Goal: Transaction & Acquisition: Book appointment/travel/reservation

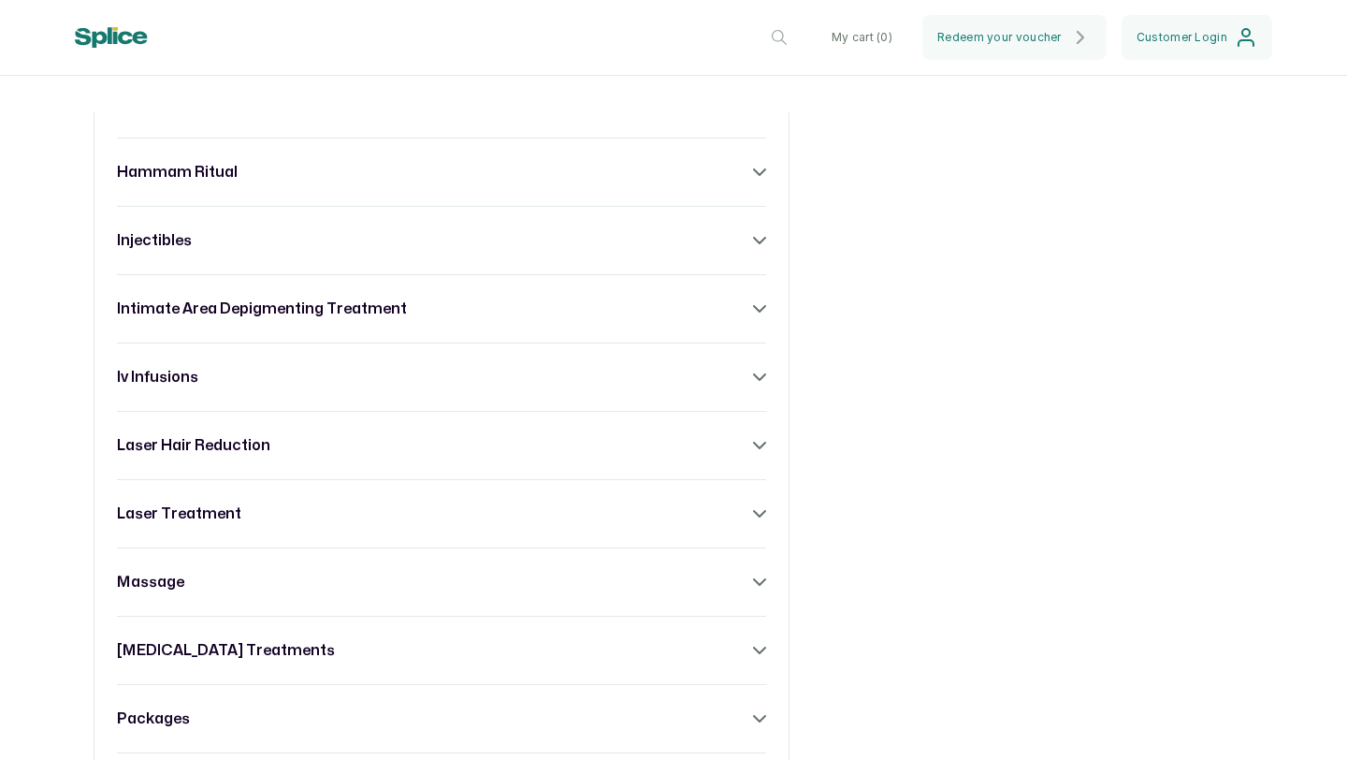
scroll to position [1285, 0]
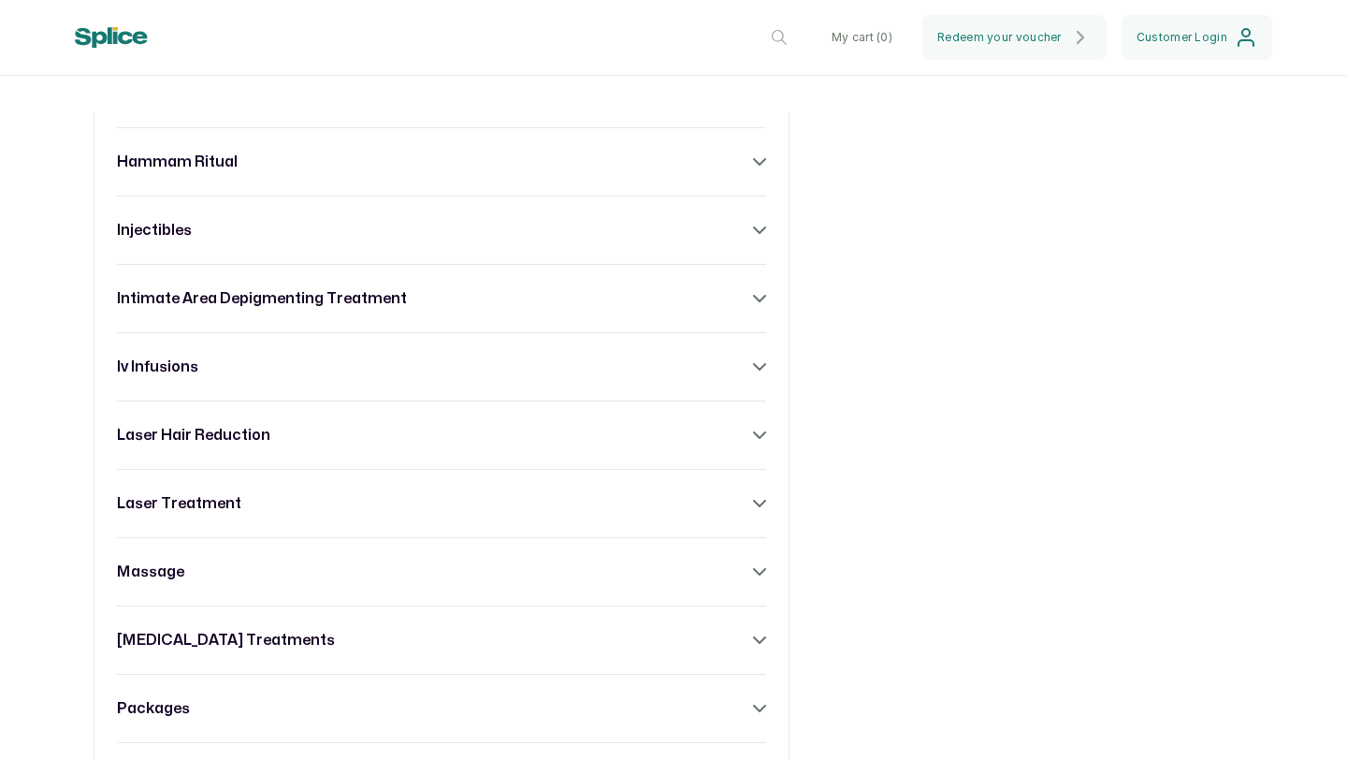
click at [770, 512] on div "acne treatment anti- ageing range body sculpting body treatment [MEDICAL_DATA] …" at bounding box center [442, 332] width 696 height 1503
click at [761, 512] on div "acne treatment anti- ageing range body sculpting body treatment [MEDICAL_DATA] …" at bounding box center [442, 332] width 696 height 1503
click at [753, 510] on icon at bounding box center [759, 503] width 13 height 13
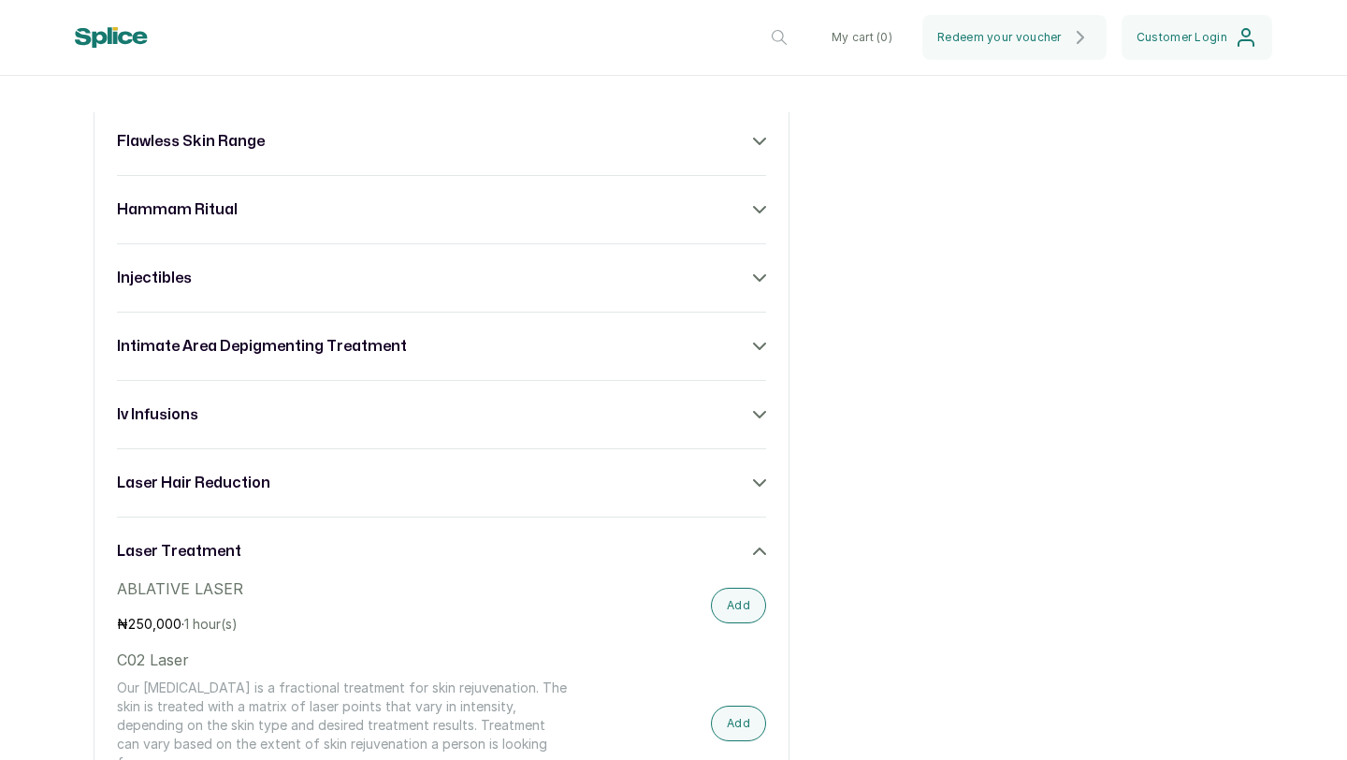
scroll to position [1208, 0]
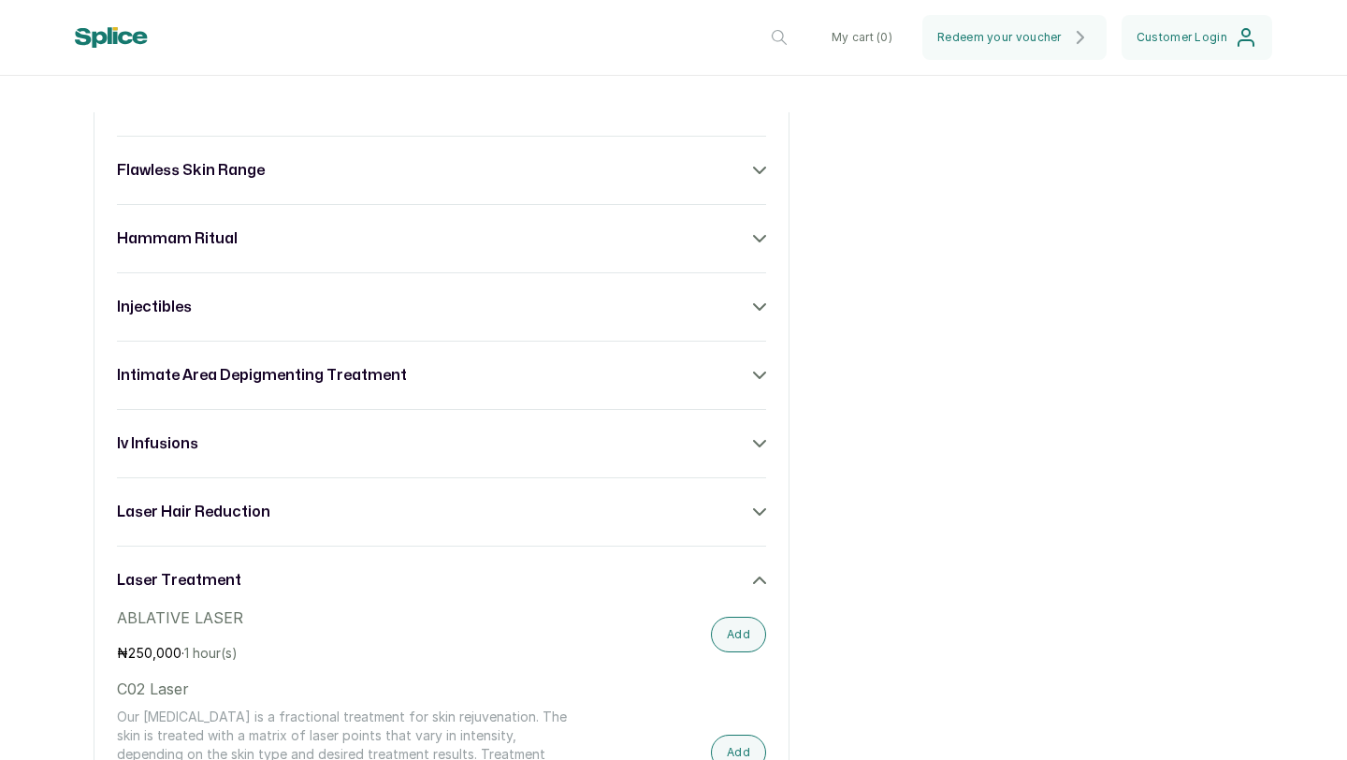
click at [754, 583] on icon at bounding box center [759, 580] width 11 height 6
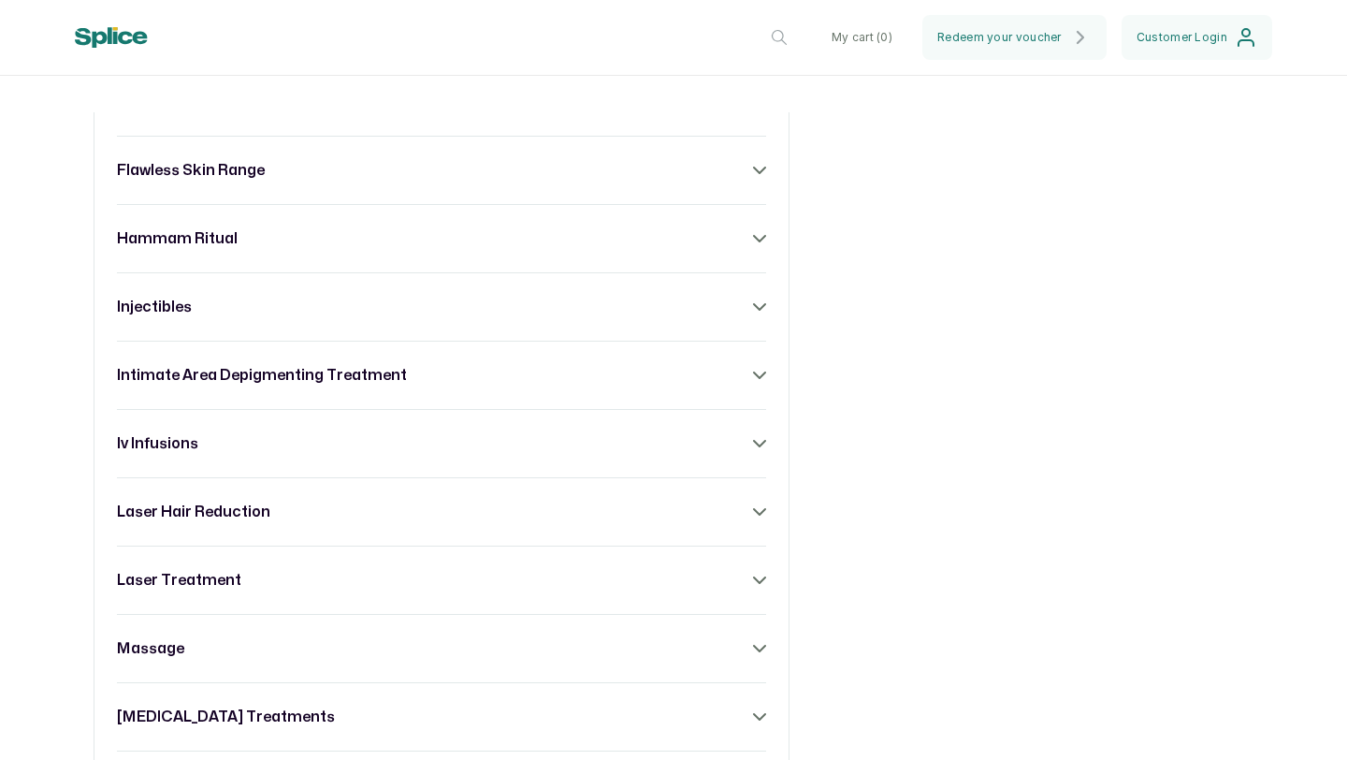
click at [744, 523] on div "laser hair reduction" at bounding box center [441, 511] width 649 height 22
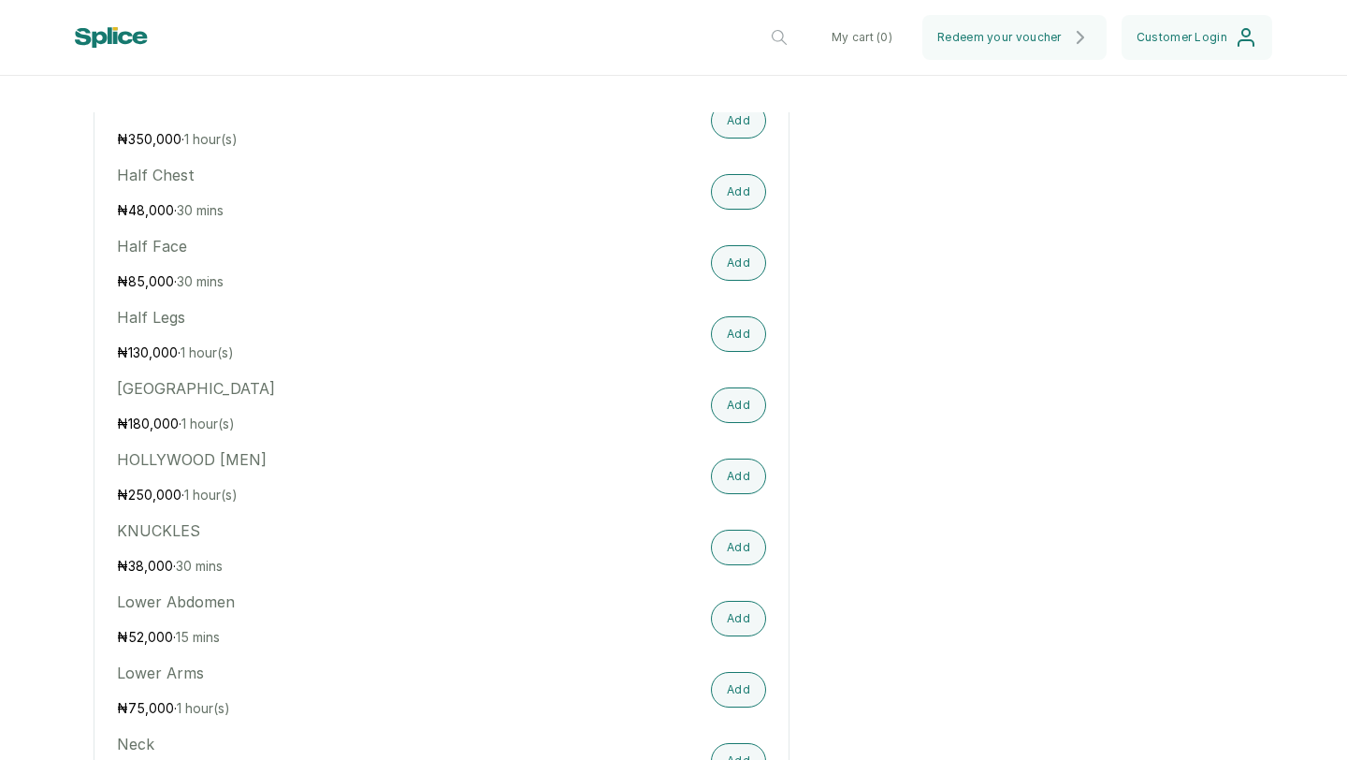
scroll to position [2716, 0]
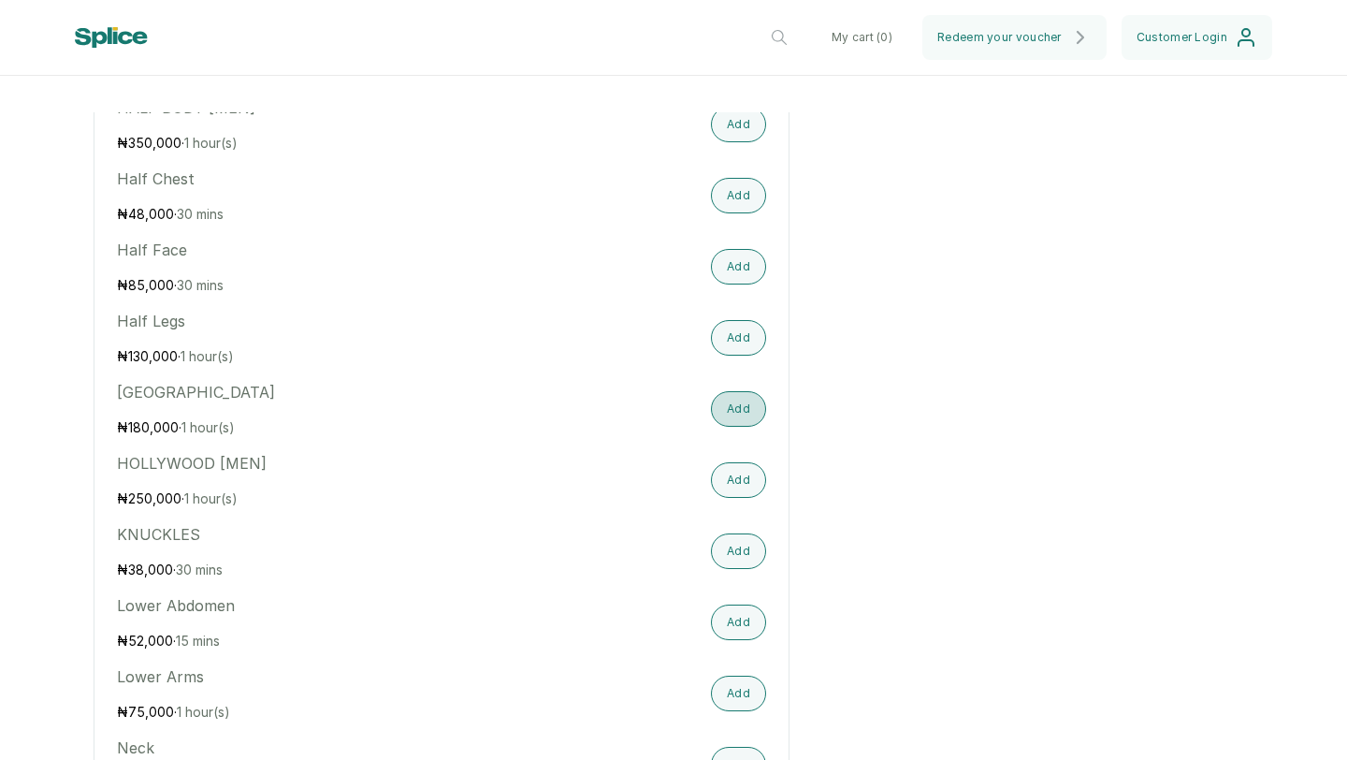
click at [742, 425] on button "Add" at bounding box center [738, 409] width 55 height 36
click at [745, 351] on button "Add" at bounding box center [738, 338] width 55 height 36
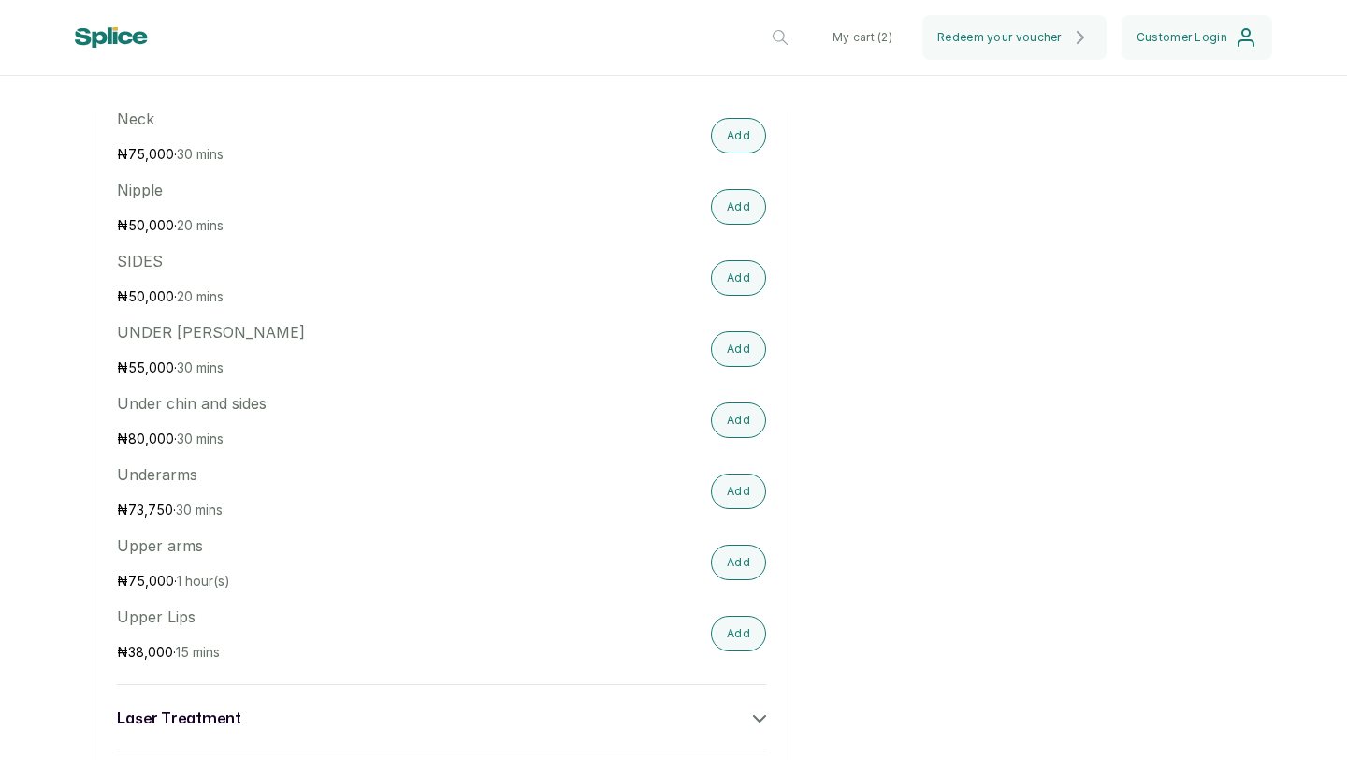
scroll to position [3349, 0]
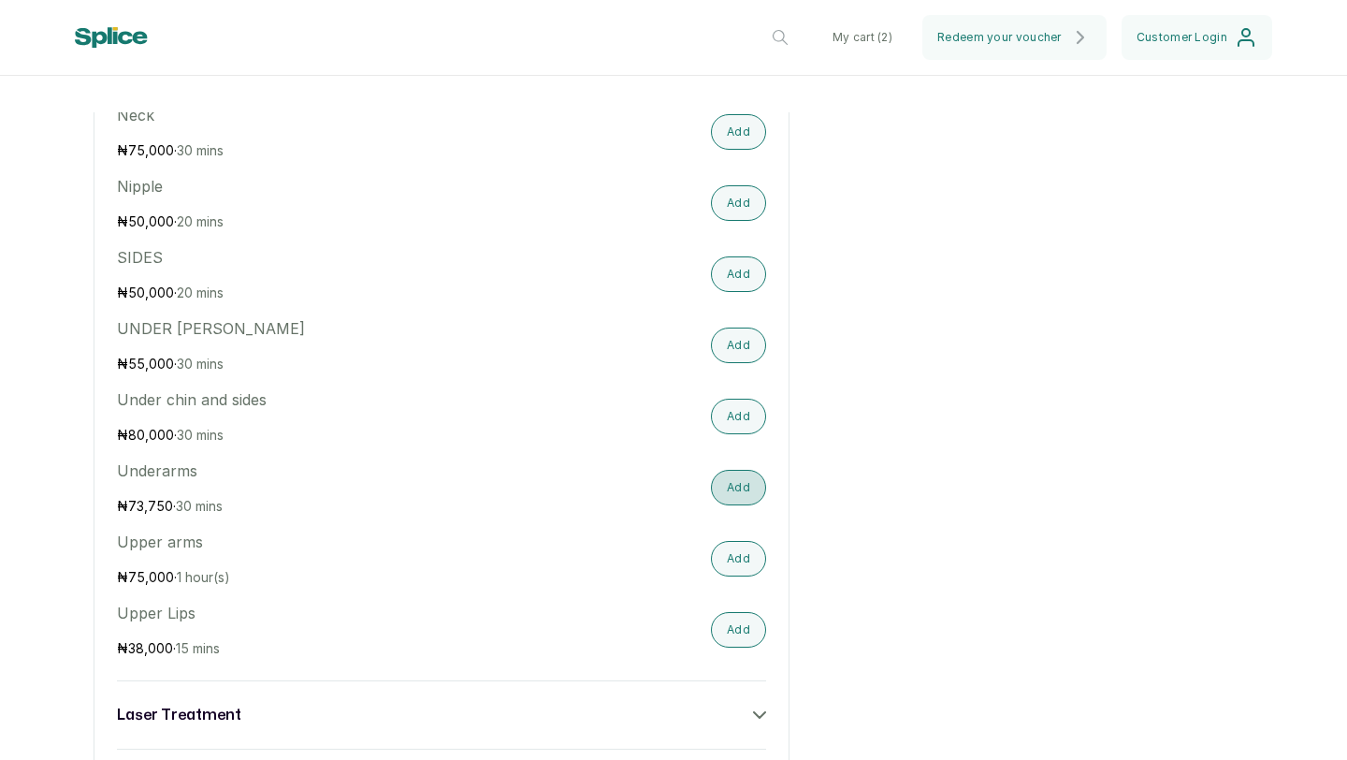
click at [737, 503] on button "Add" at bounding box center [738, 488] width 55 height 36
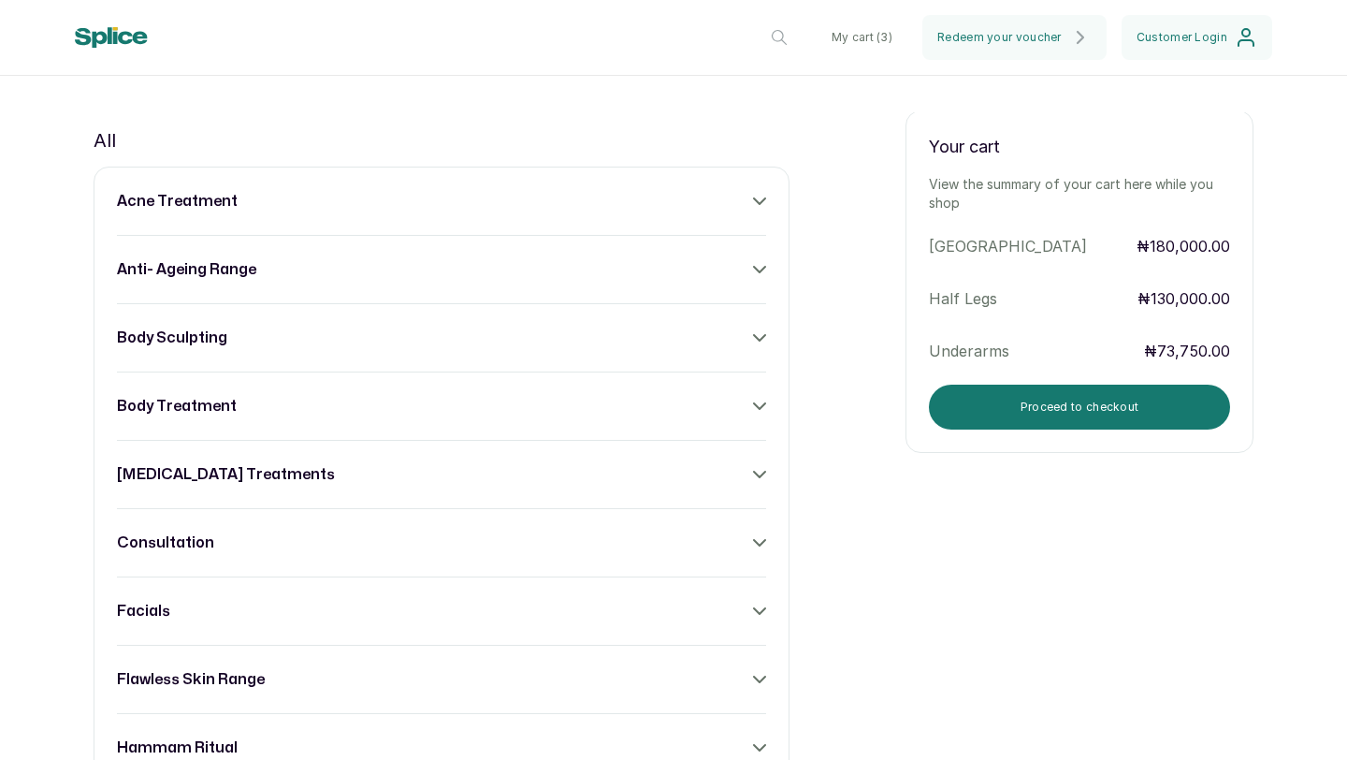
scroll to position [696, 0]
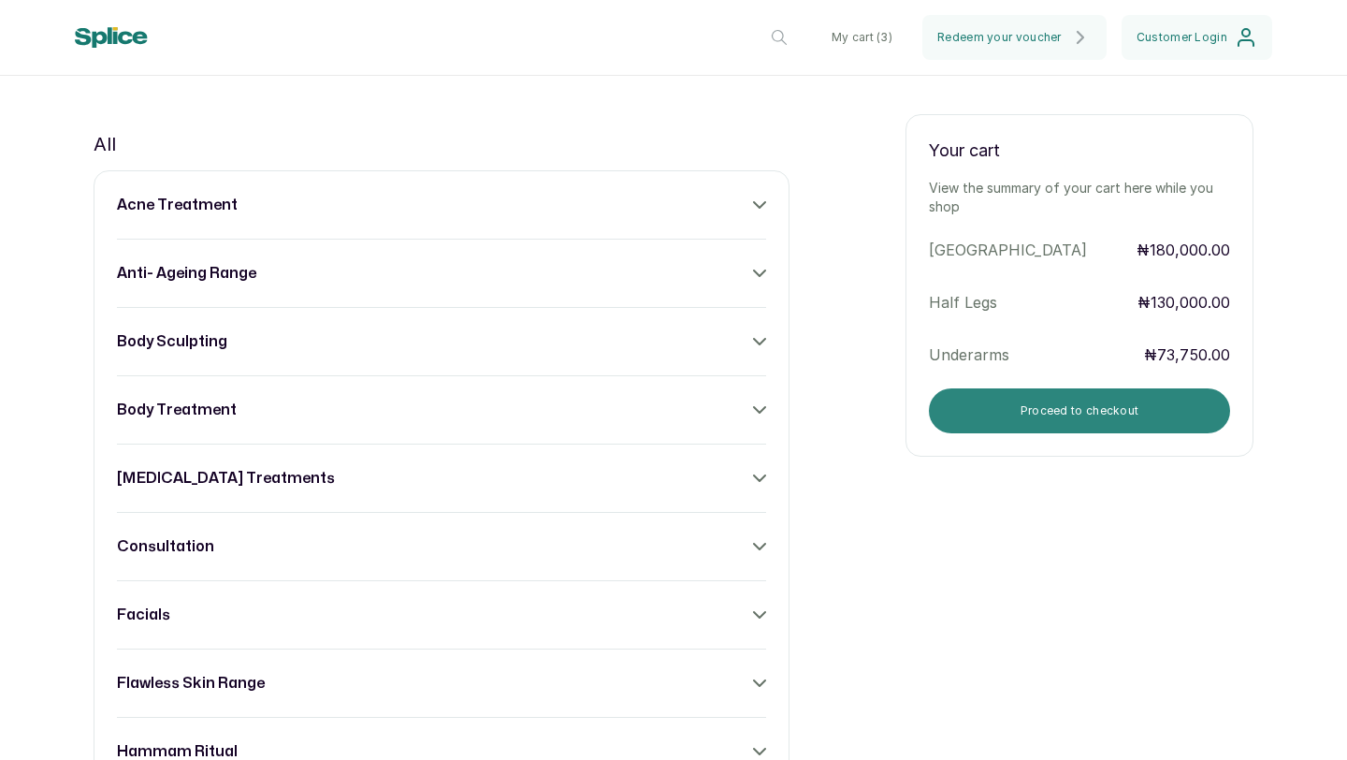
click at [1098, 426] on button "Proceed to checkout" at bounding box center [1079, 410] width 301 height 45
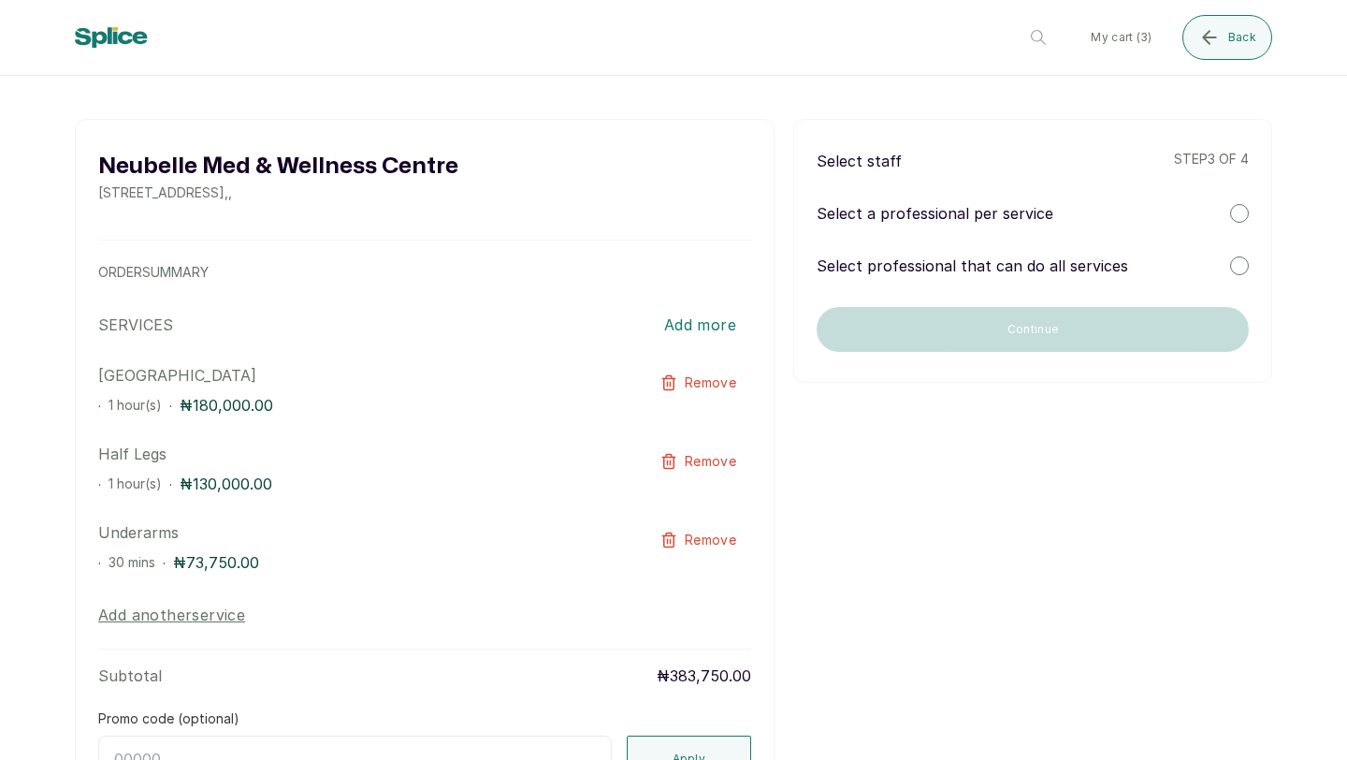
scroll to position [30, 0]
click at [1230, 213] on div at bounding box center [1239, 214] width 19 height 19
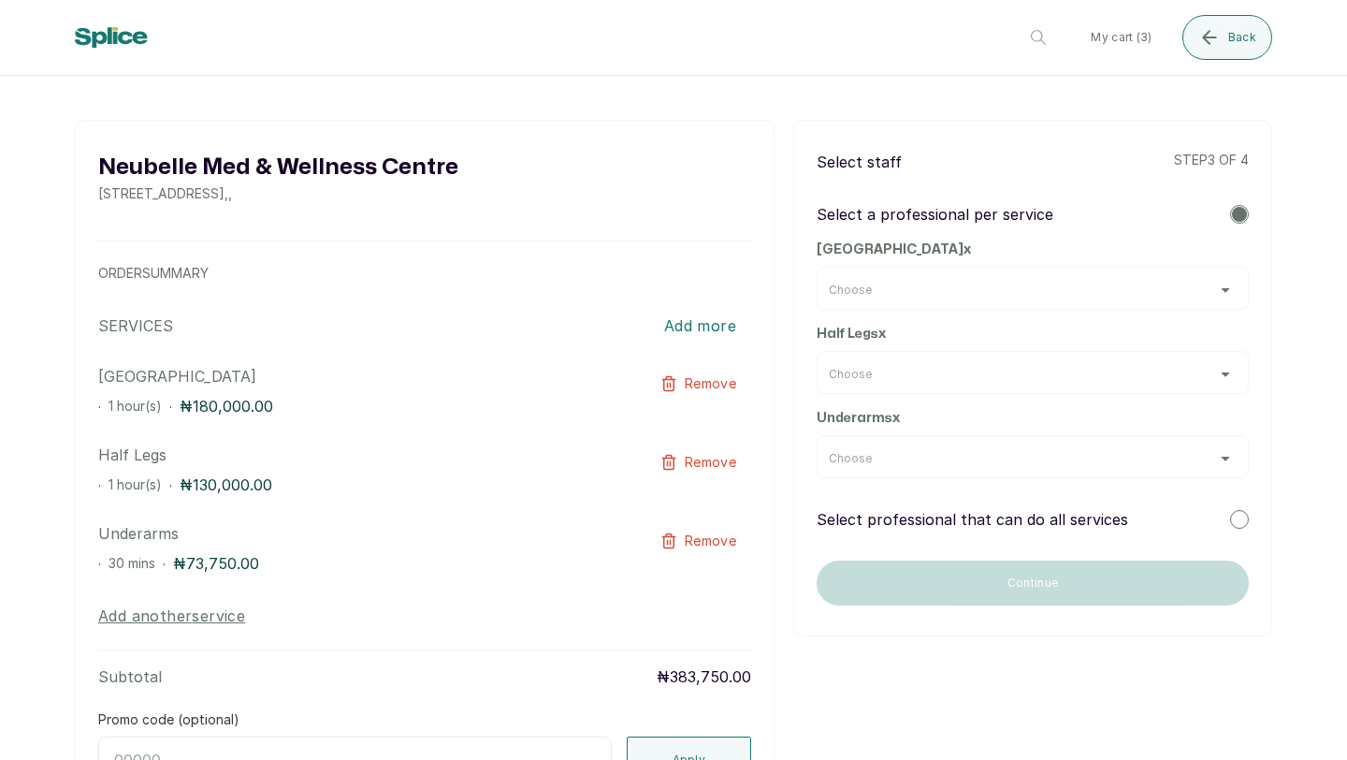
click at [1206, 281] on div "Choose" at bounding box center [1033, 288] width 432 height 43
click at [1205, 289] on div "Choose" at bounding box center [1033, 289] width 408 height 15
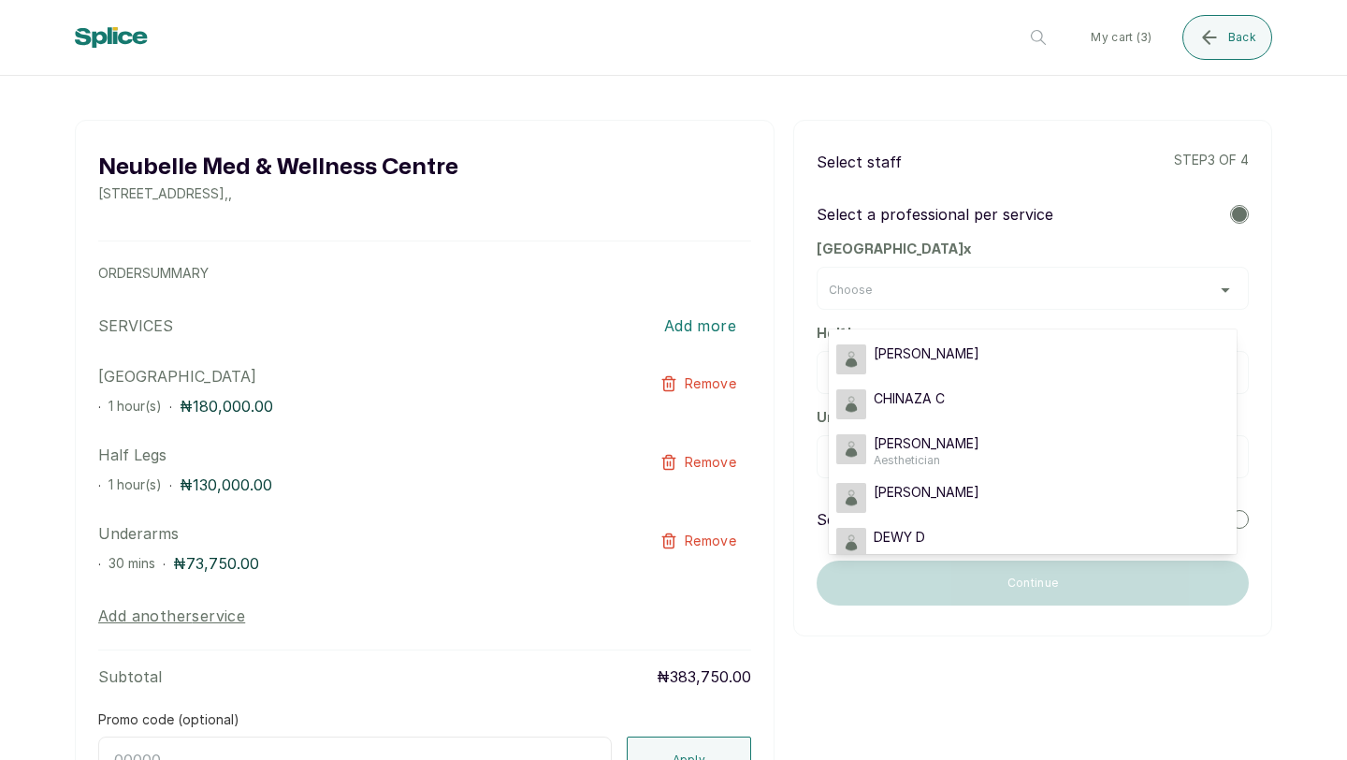
click at [1205, 288] on div "Choose" at bounding box center [1033, 289] width 408 height 15
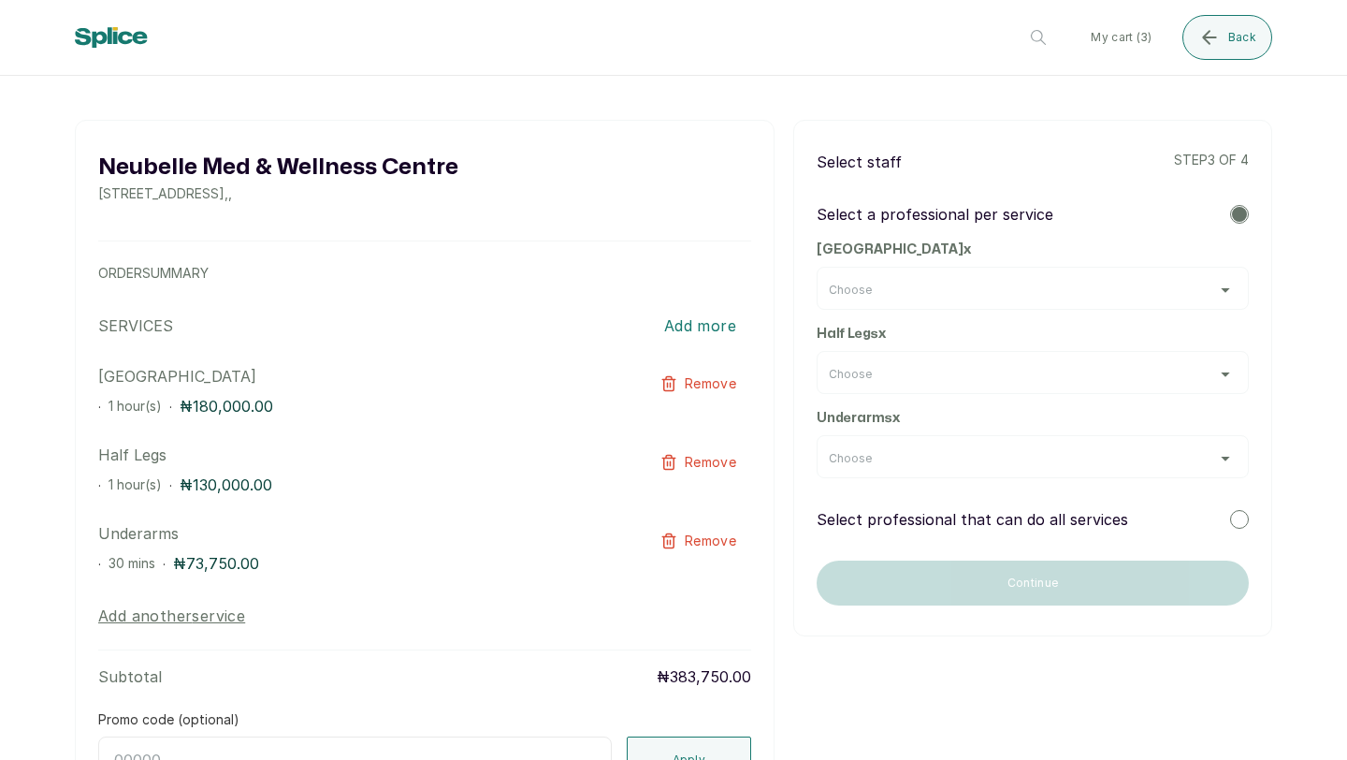
click at [1230, 522] on div at bounding box center [1239, 519] width 19 height 19
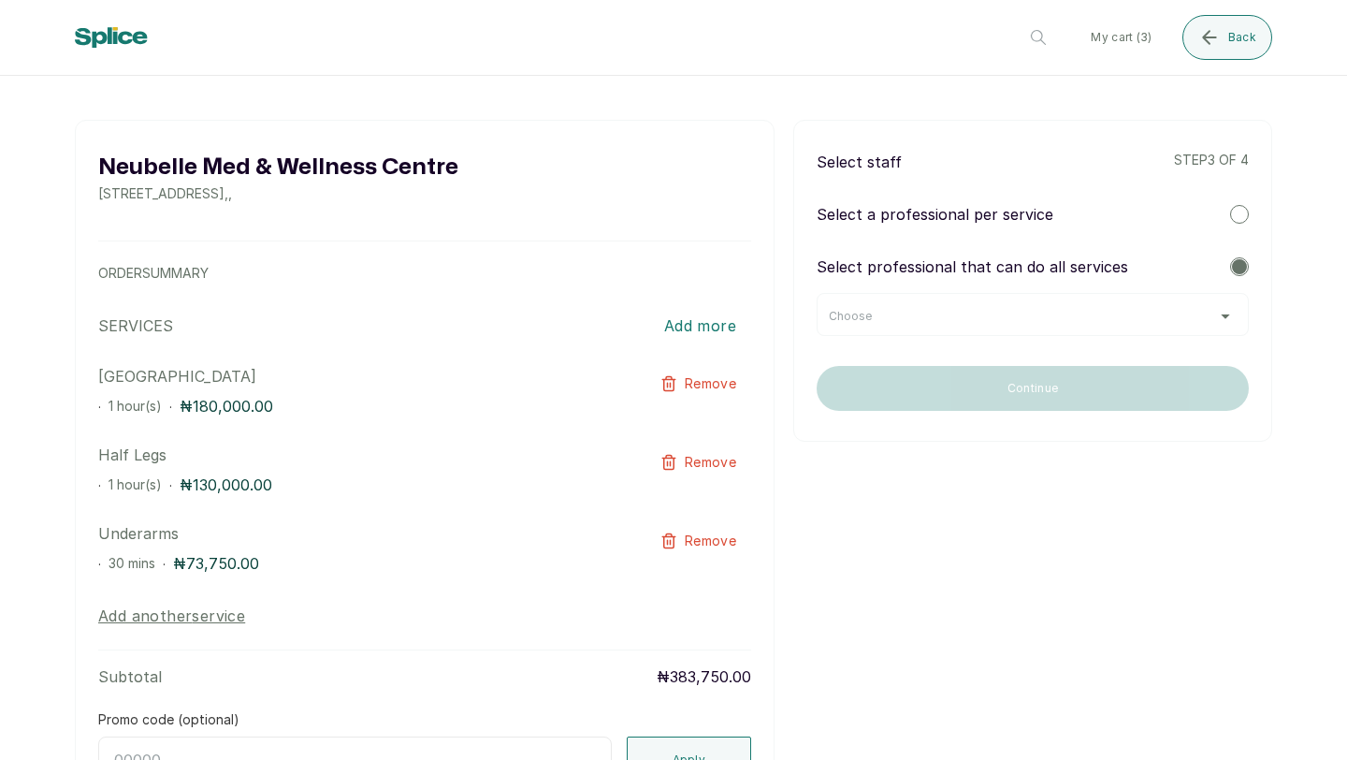
click at [1204, 313] on div "Choose" at bounding box center [1033, 316] width 408 height 15
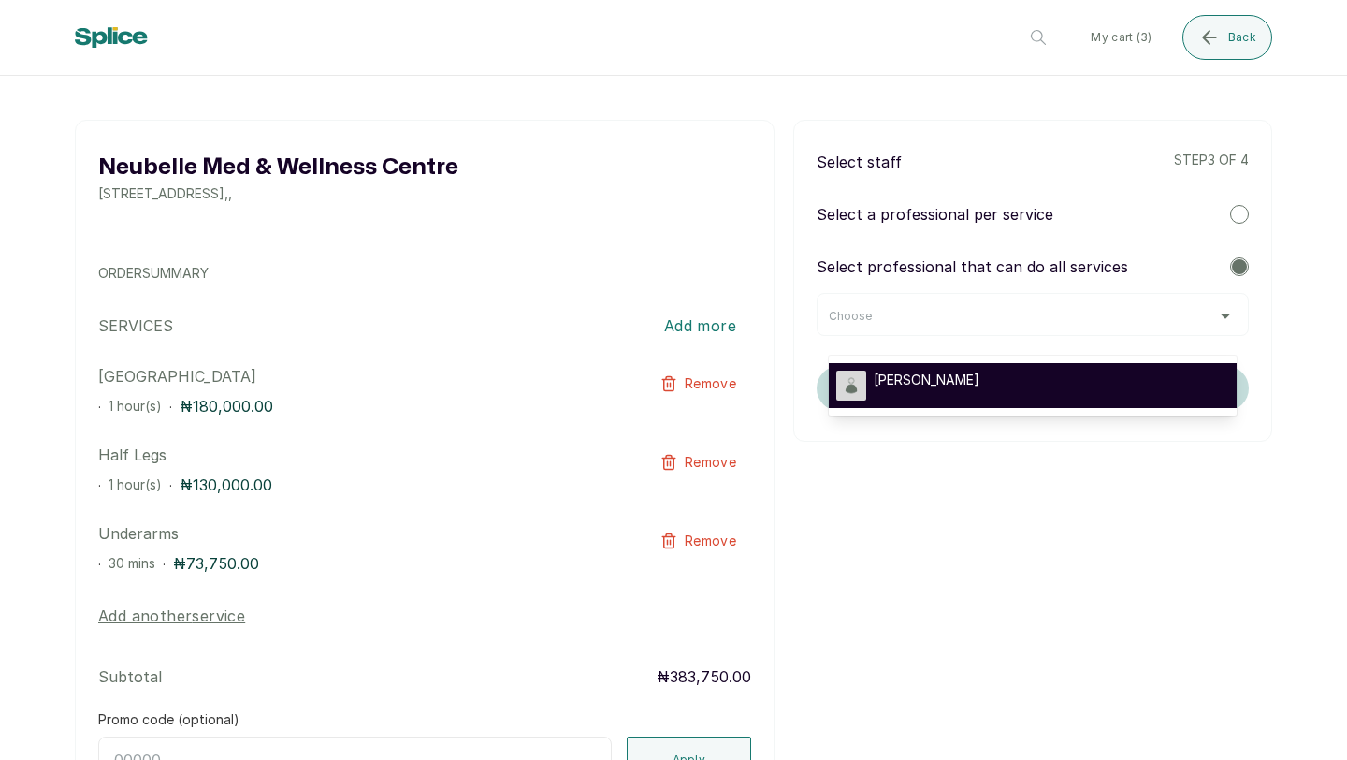
click at [1140, 364] on li "[PERSON_NAME]" at bounding box center [1033, 385] width 408 height 45
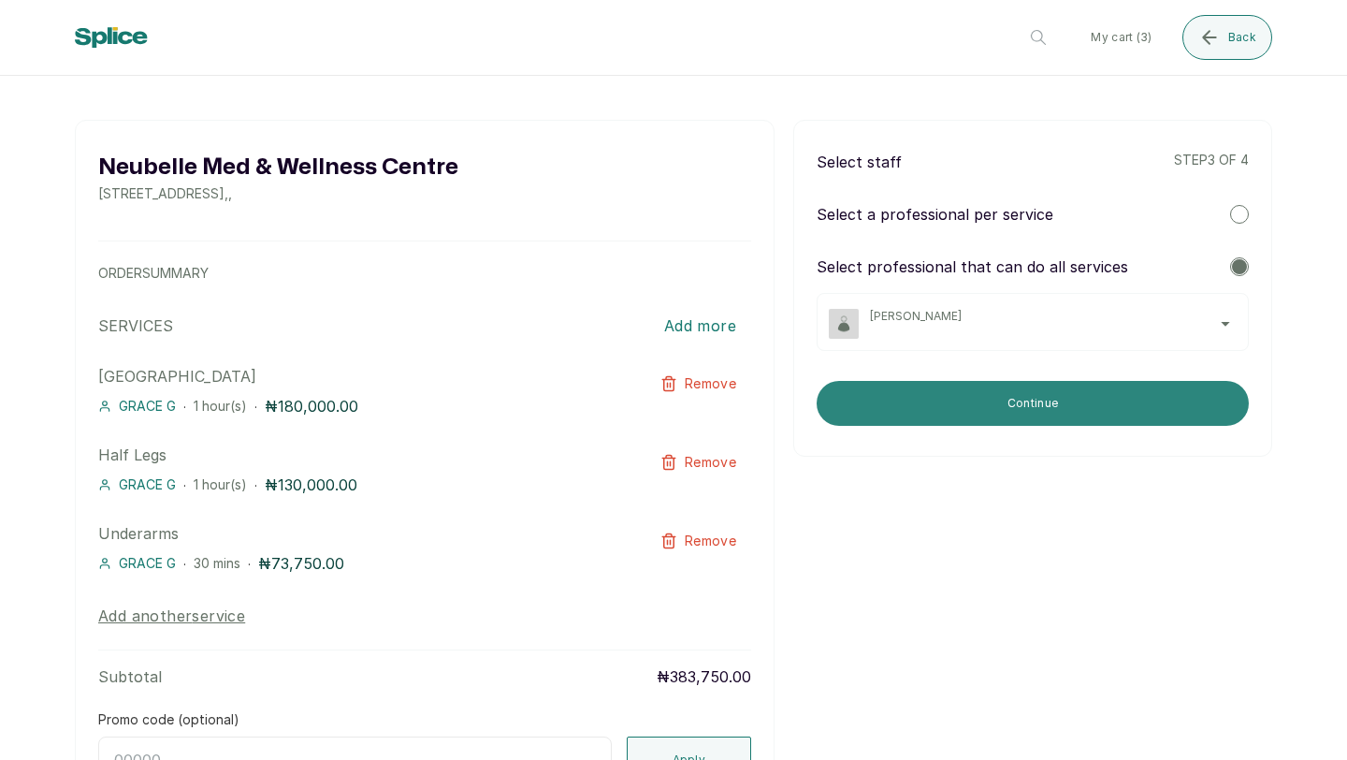
click at [1106, 394] on button "Continue" at bounding box center [1033, 403] width 432 height 45
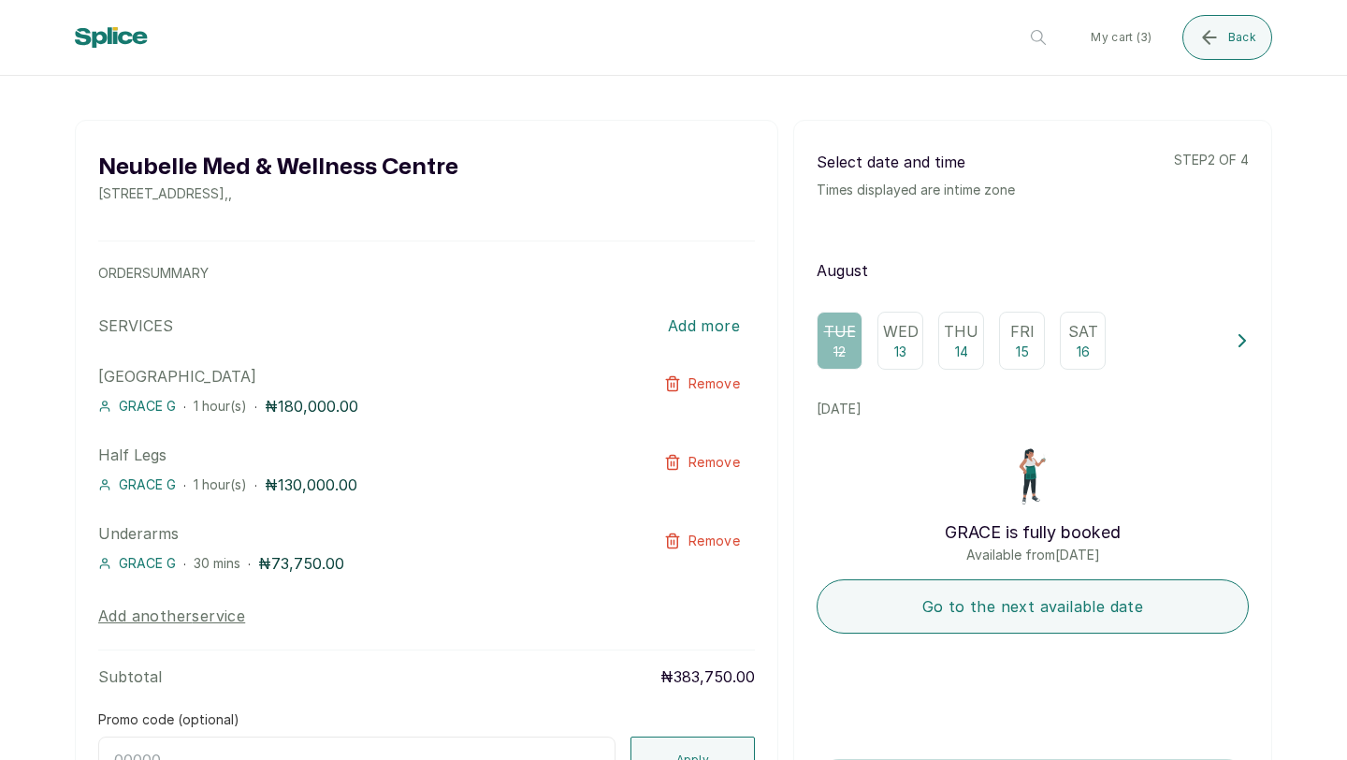
click at [899, 348] on div "Wed 13" at bounding box center [900, 340] width 46 height 58
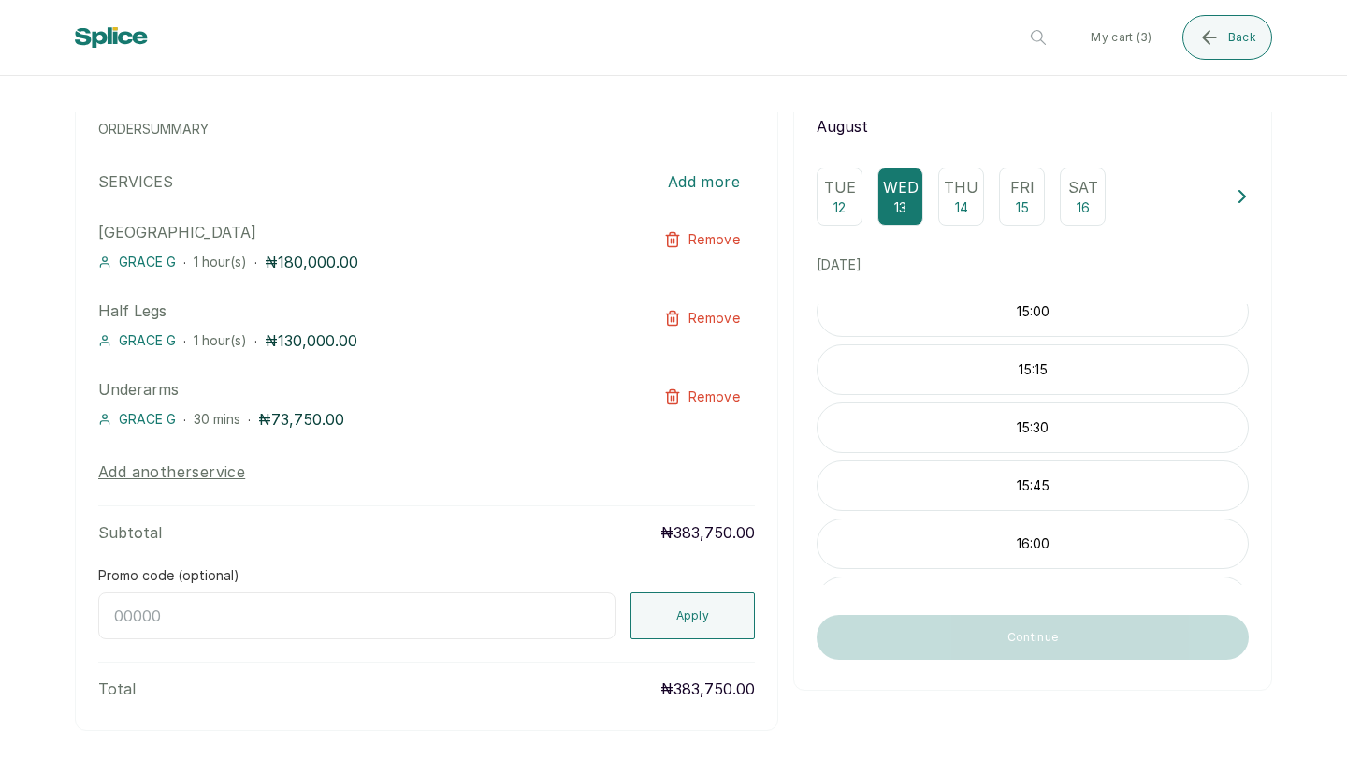
scroll to position [234, 0]
click at [1094, 395] on p "15:30" at bounding box center [1033, 385] width 430 height 19
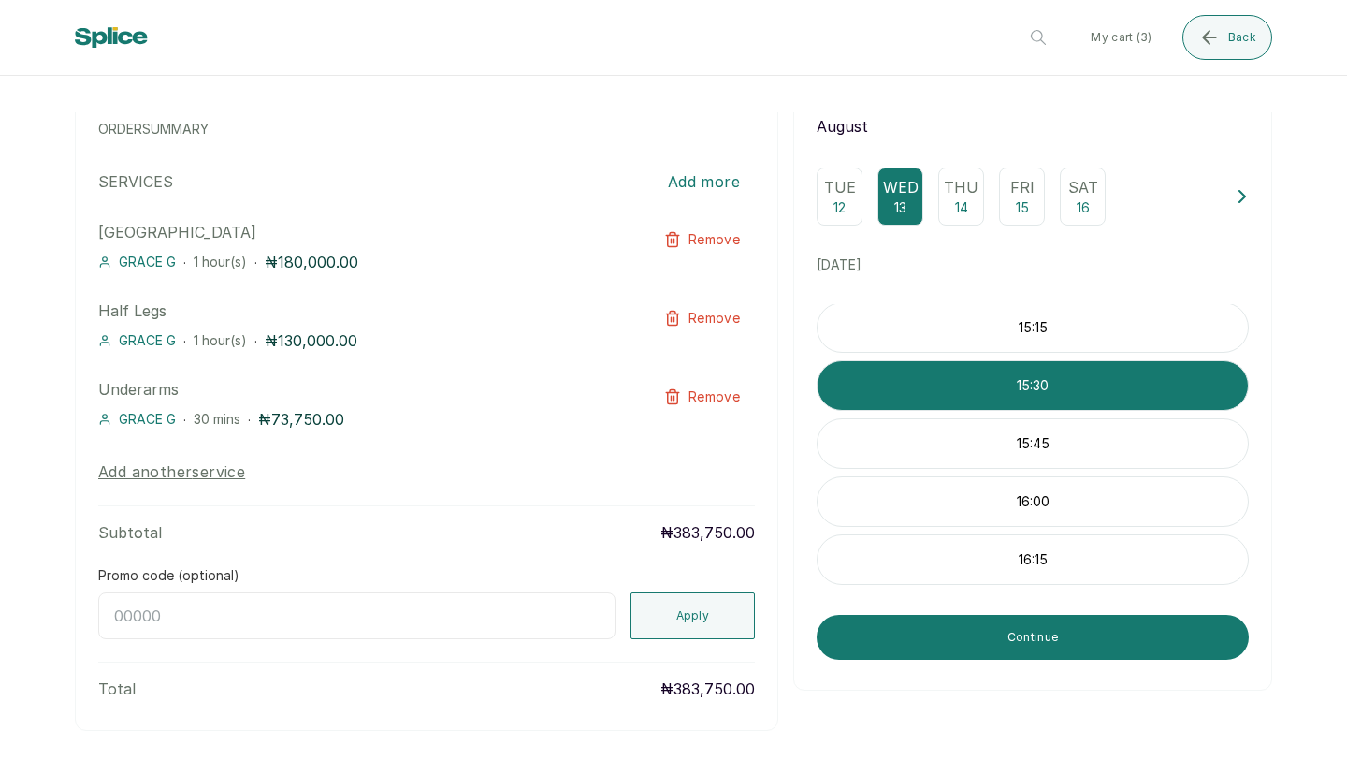
click at [1096, 395] on p "15:30" at bounding box center [1033, 385] width 430 height 19
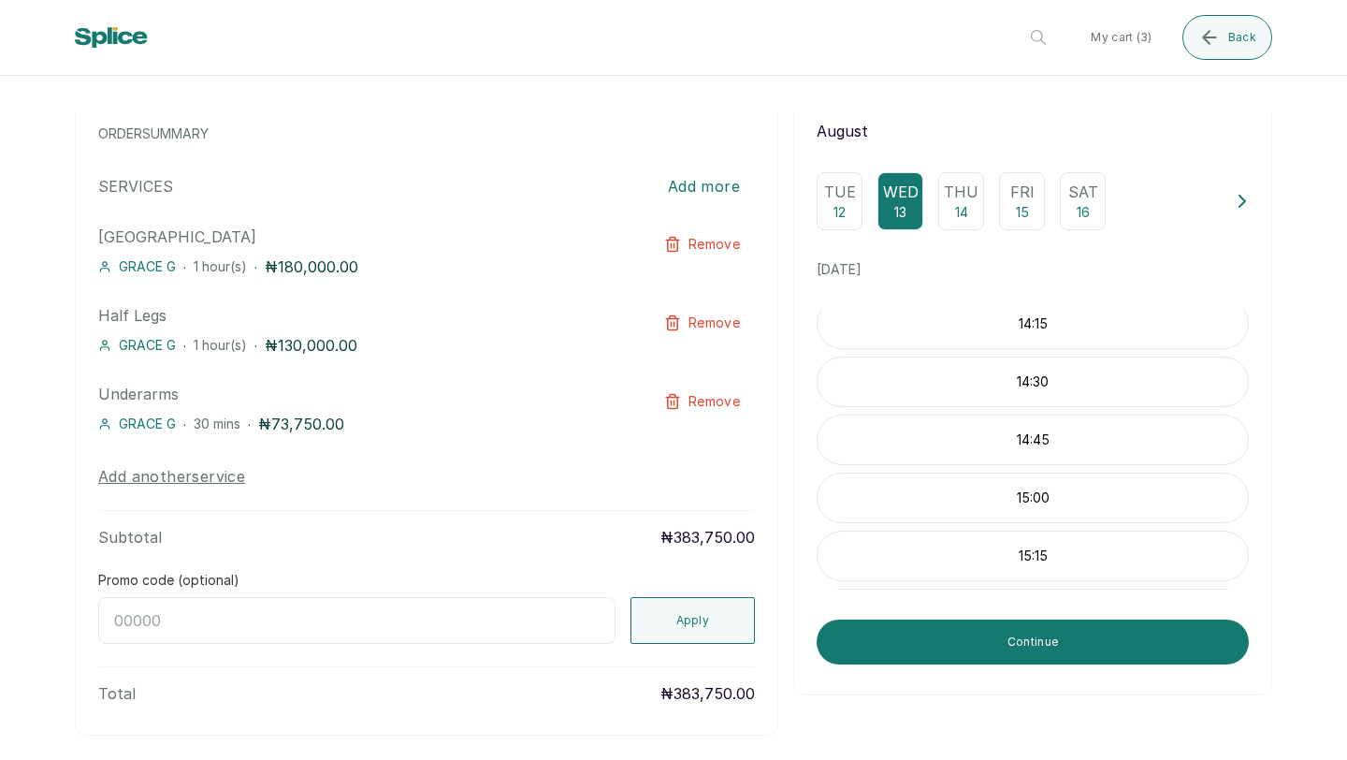
scroll to position [0, 0]
